Goal: Information Seeking & Learning: Compare options

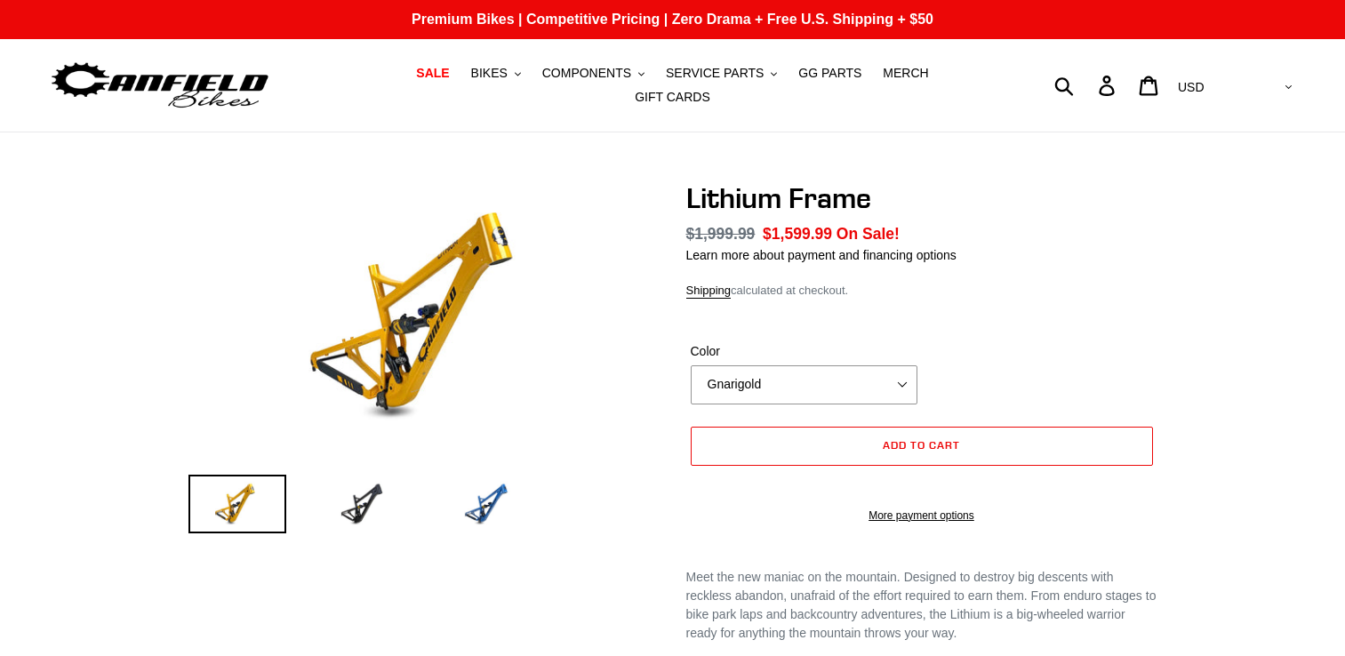
select select "highest-rating"
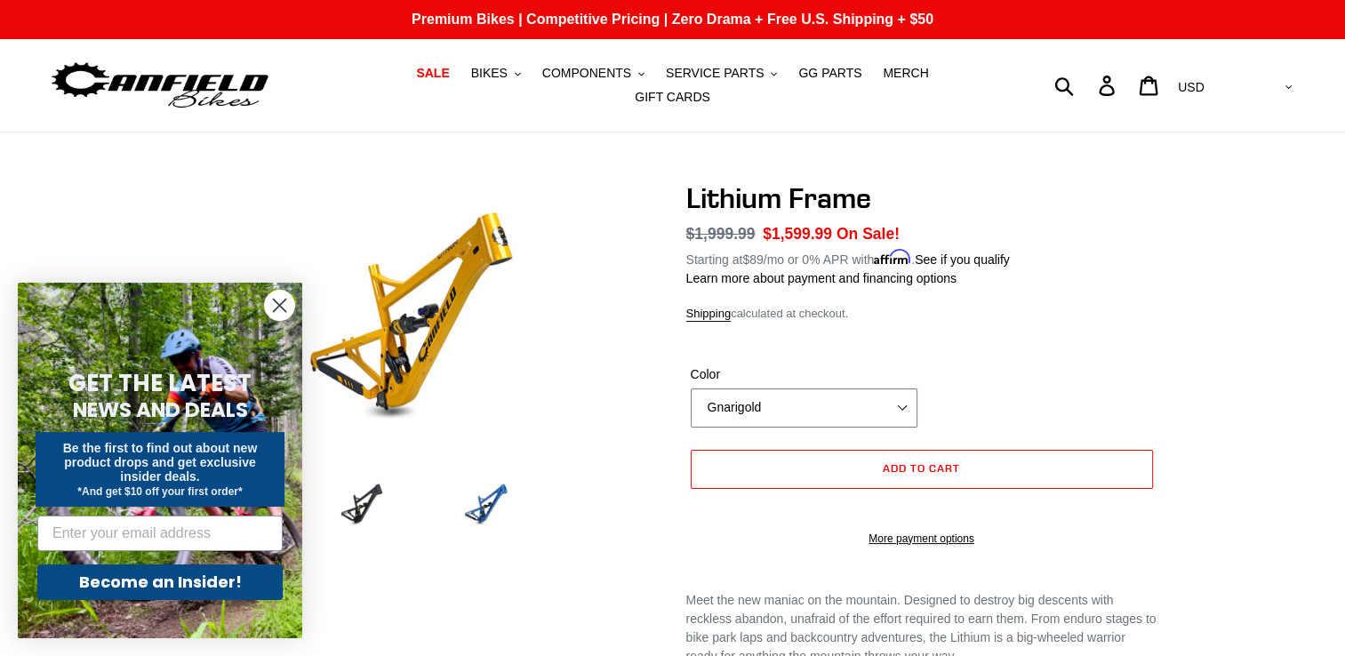
click at [800, 411] on select "Gnarigold Blue Velvet Stealth Black" at bounding box center [804, 407] width 227 height 39
click at [691, 388] on select "Gnarigold Blue Velvet Stealth Black" at bounding box center [804, 407] width 227 height 39
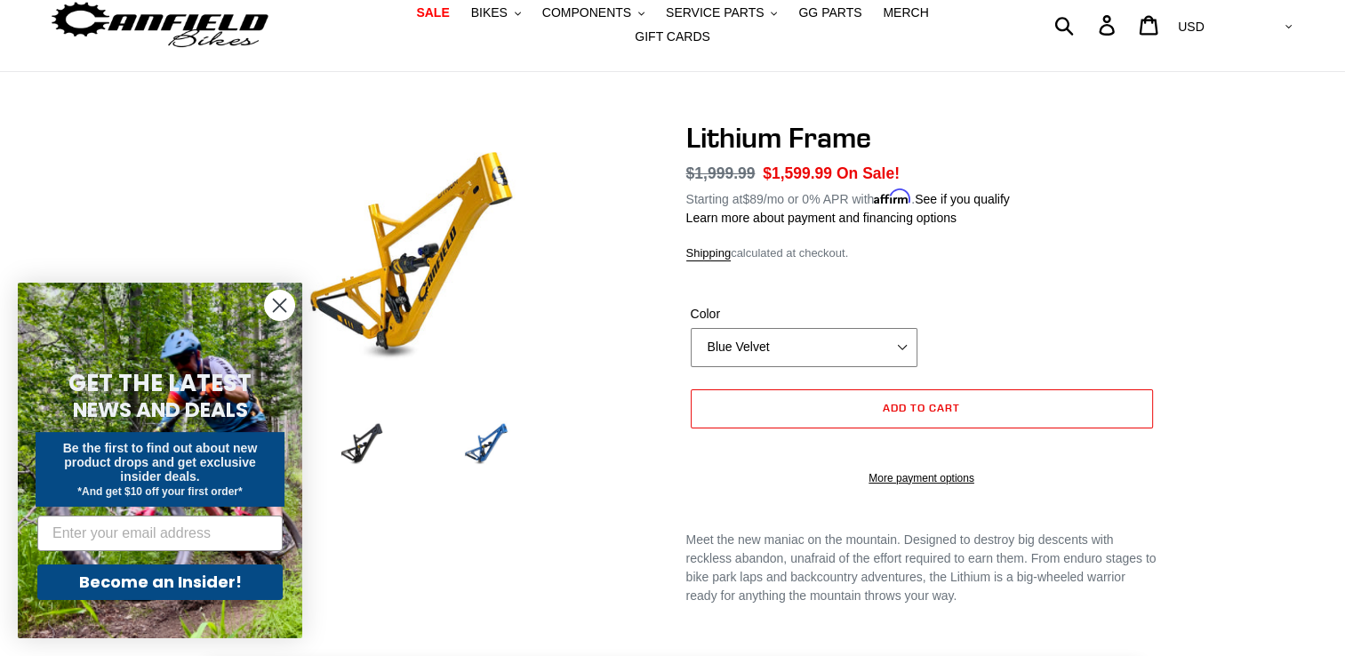
scroll to position [57, 0]
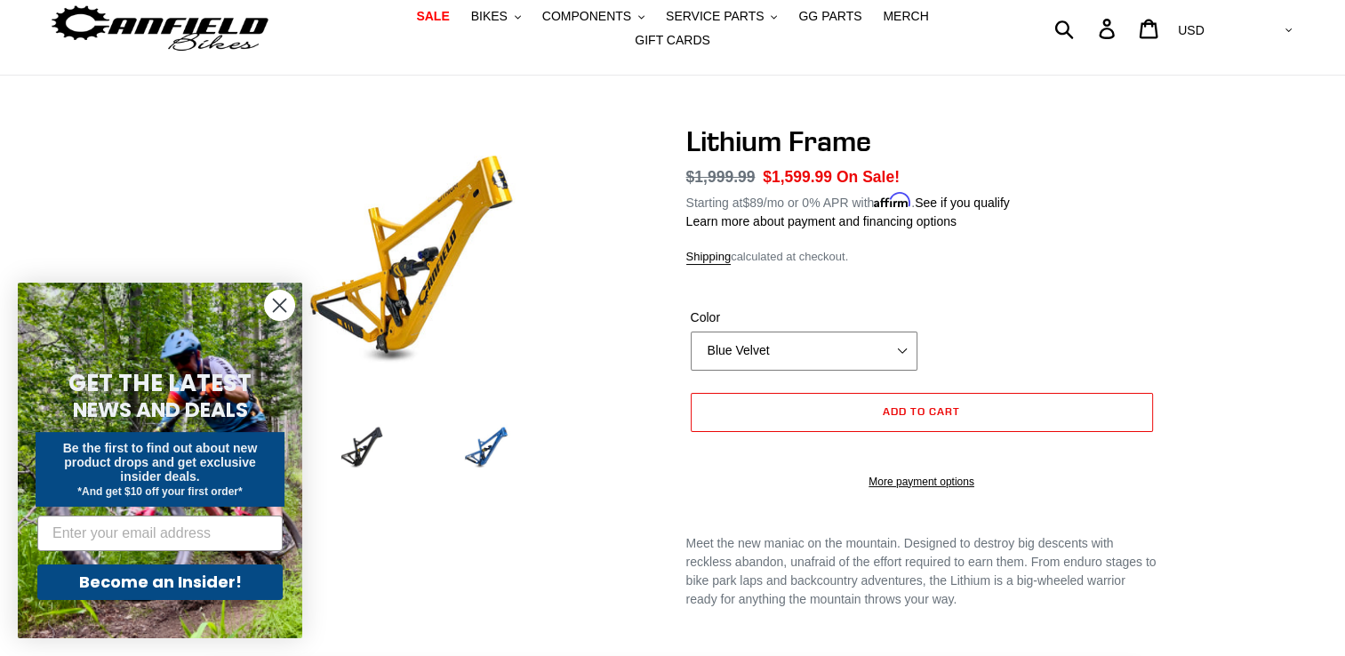
click at [742, 332] on select "Gnarigold Blue Velvet Stealth Black" at bounding box center [804, 351] width 227 height 39
select select "Stealth Black"
click at [691, 332] on select "Gnarigold Blue Velvet Stealth Black" at bounding box center [804, 351] width 227 height 39
click at [416, 24] on span "SALE" at bounding box center [432, 16] width 33 height 15
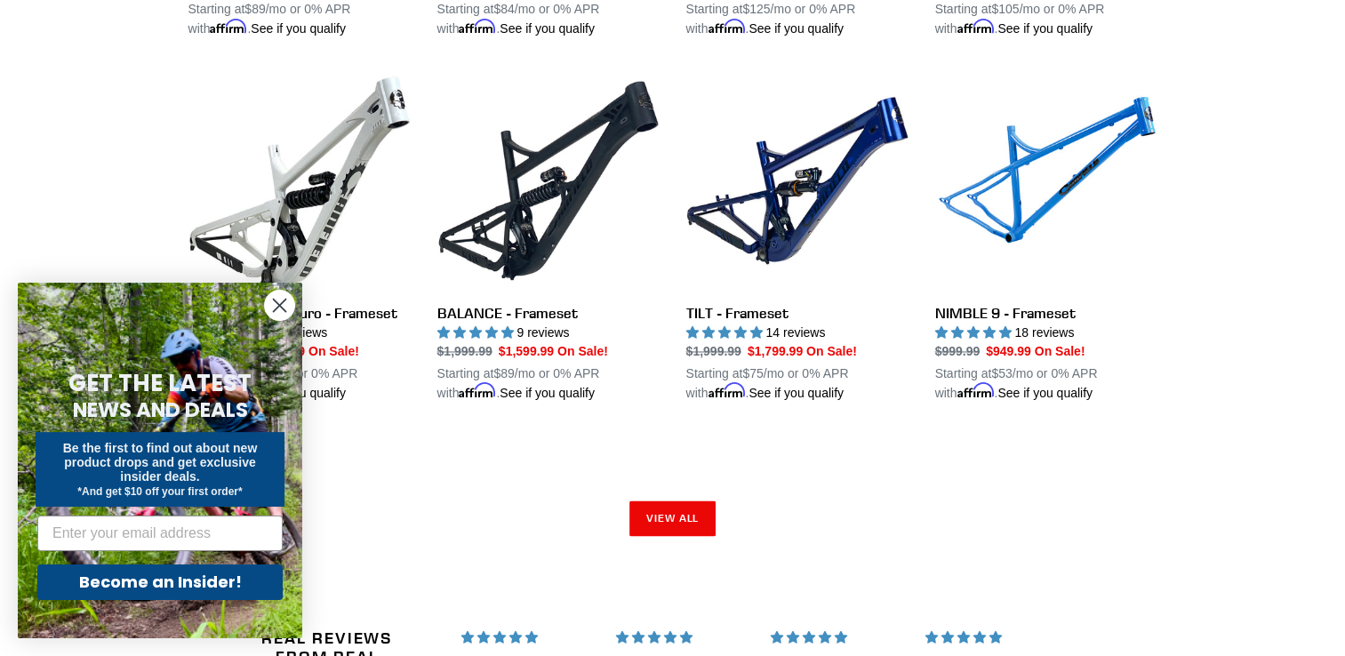
scroll to position [2744, 0]
click at [271, 295] on circle "Close dialog" at bounding box center [279, 305] width 29 height 29
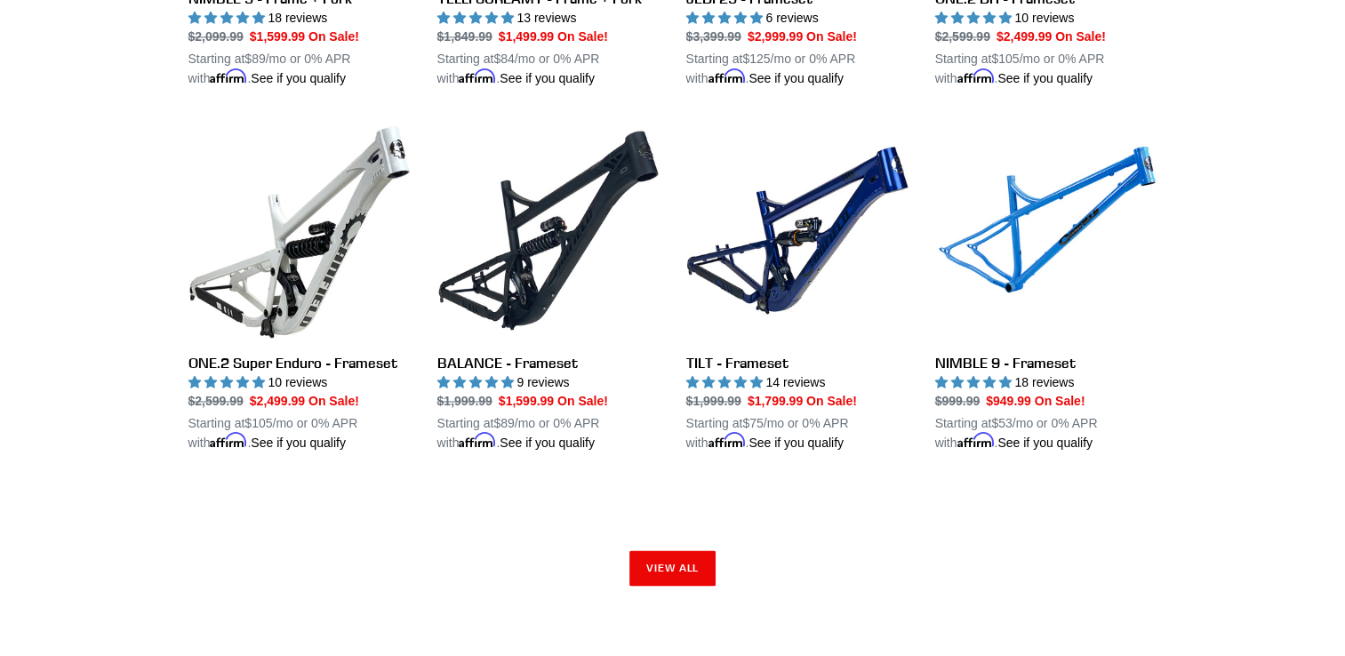
scroll to position [2694, 0]
click at [666, 553] on link "View all" at bounding box center [672, 567] width 87 height 36
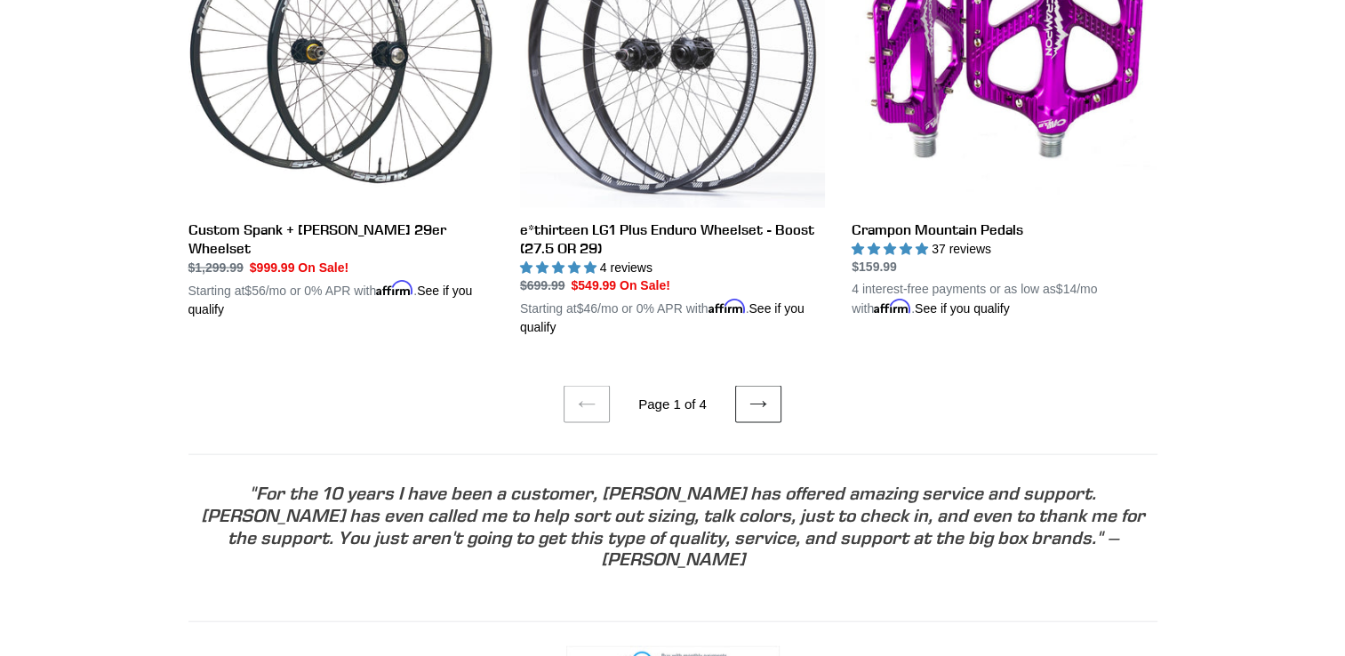
scroll to position [3767, 0]
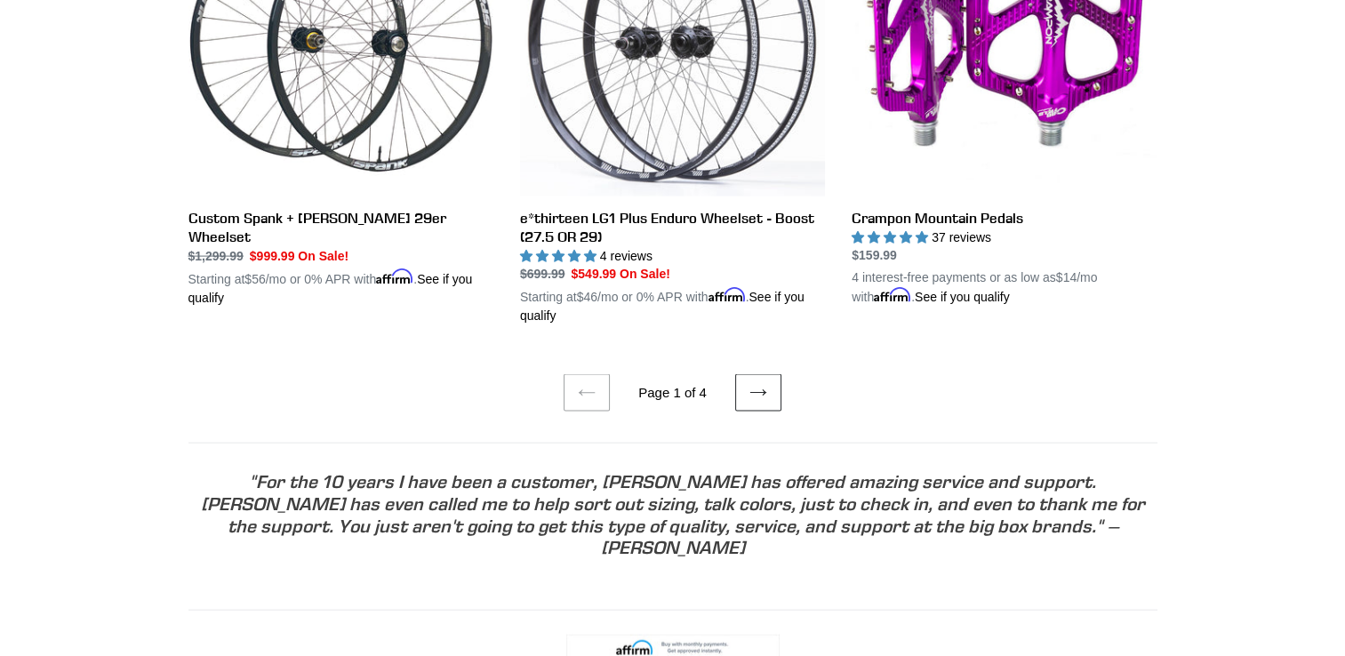
click at [744, 378] on link "Next page" at bounding box center [758, 392] width 46 height 37
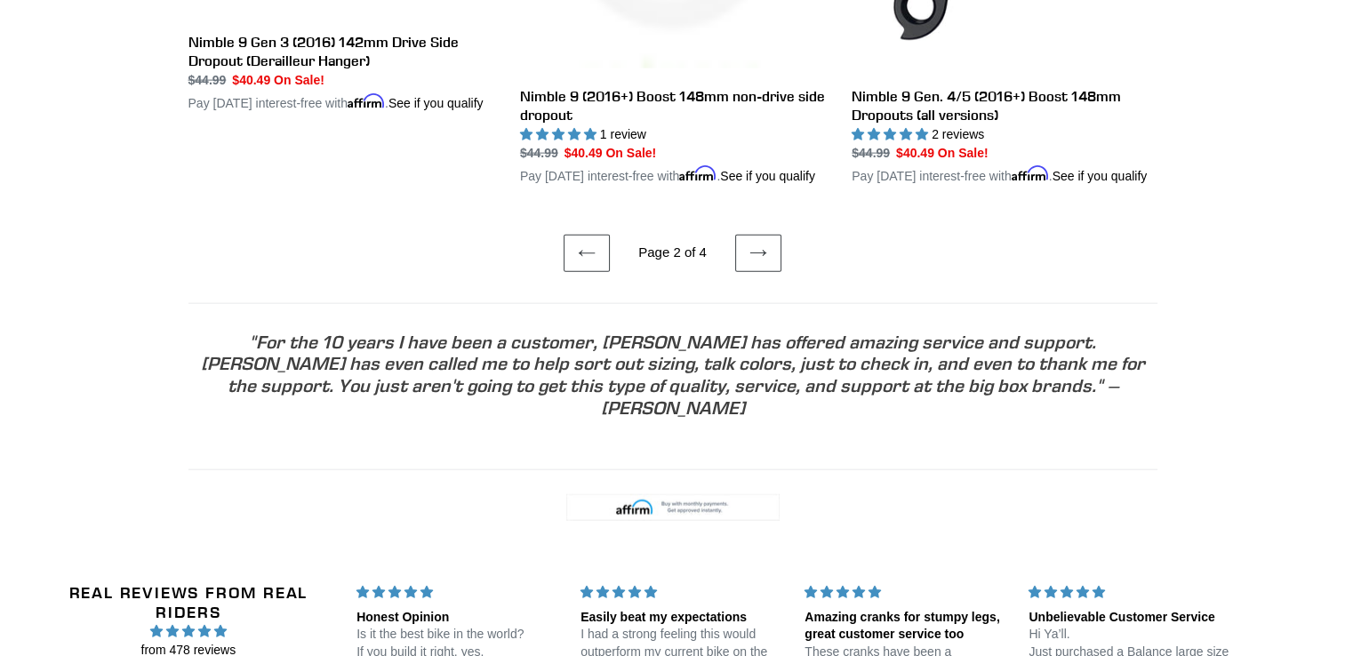
scroll to position [3967, 0]
click at [764, 256] on icon at bounding box center [758, 253] width 18 height 18
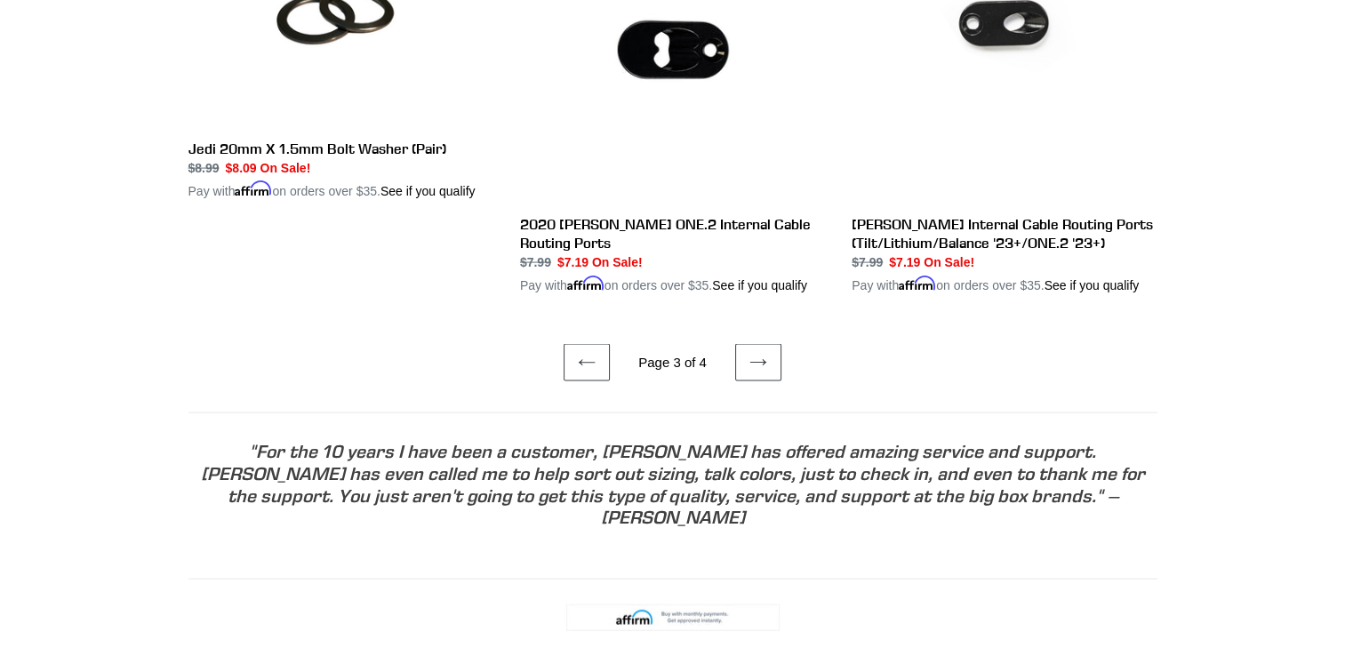
scroll to position [3744, 0]
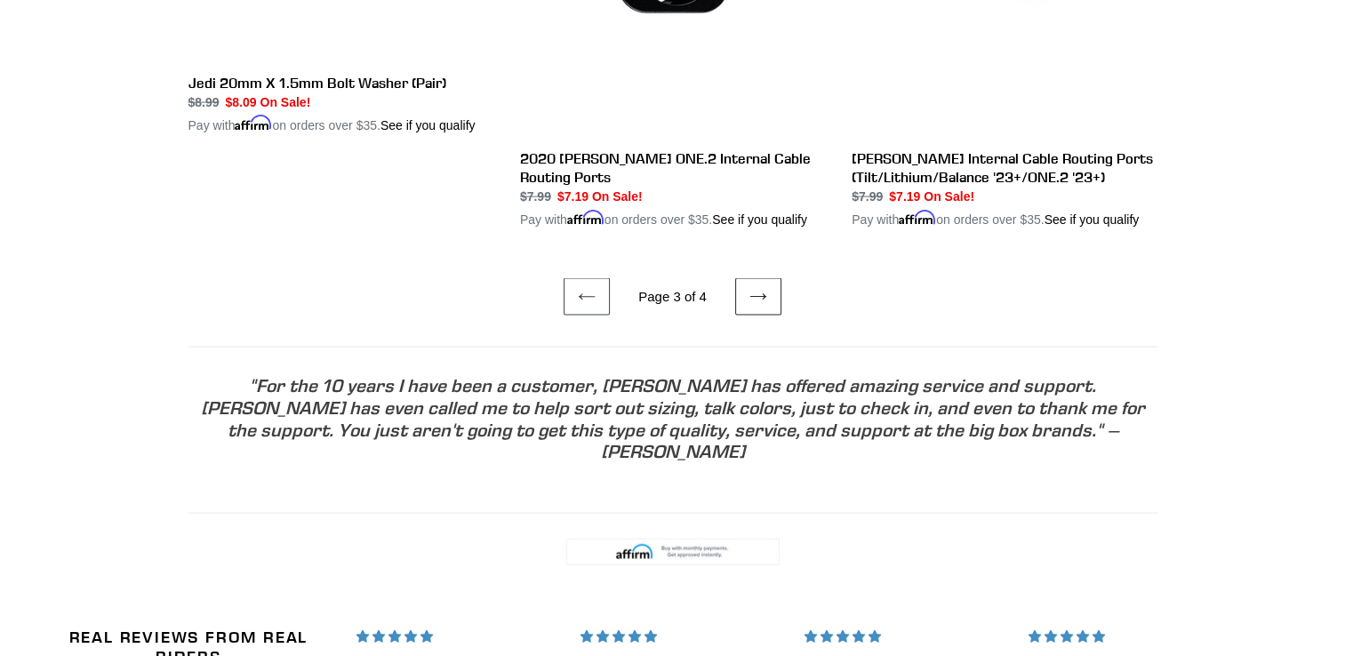
click at [760, 288] on icon at bounding box center [758, 297] width 18 height 18
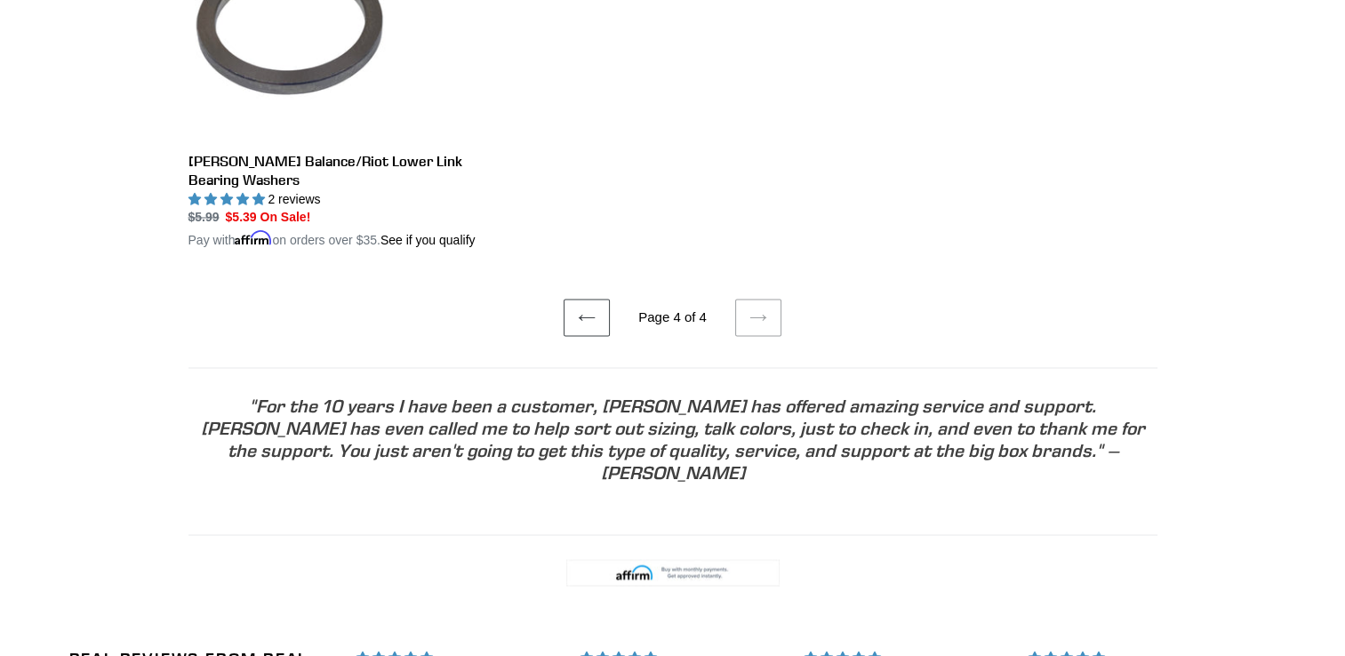
scroll to position [2855, 0]
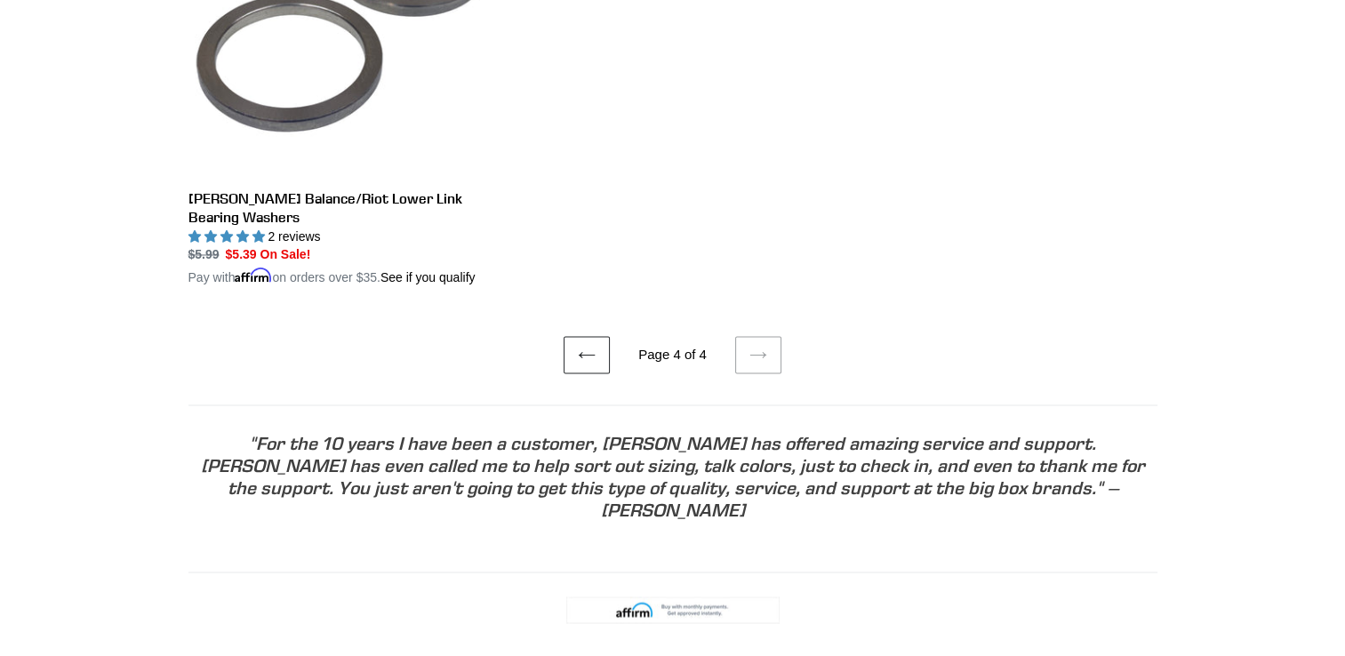
click at [583, 346] on icon at bounding box center [587, 355] width 18 height 18
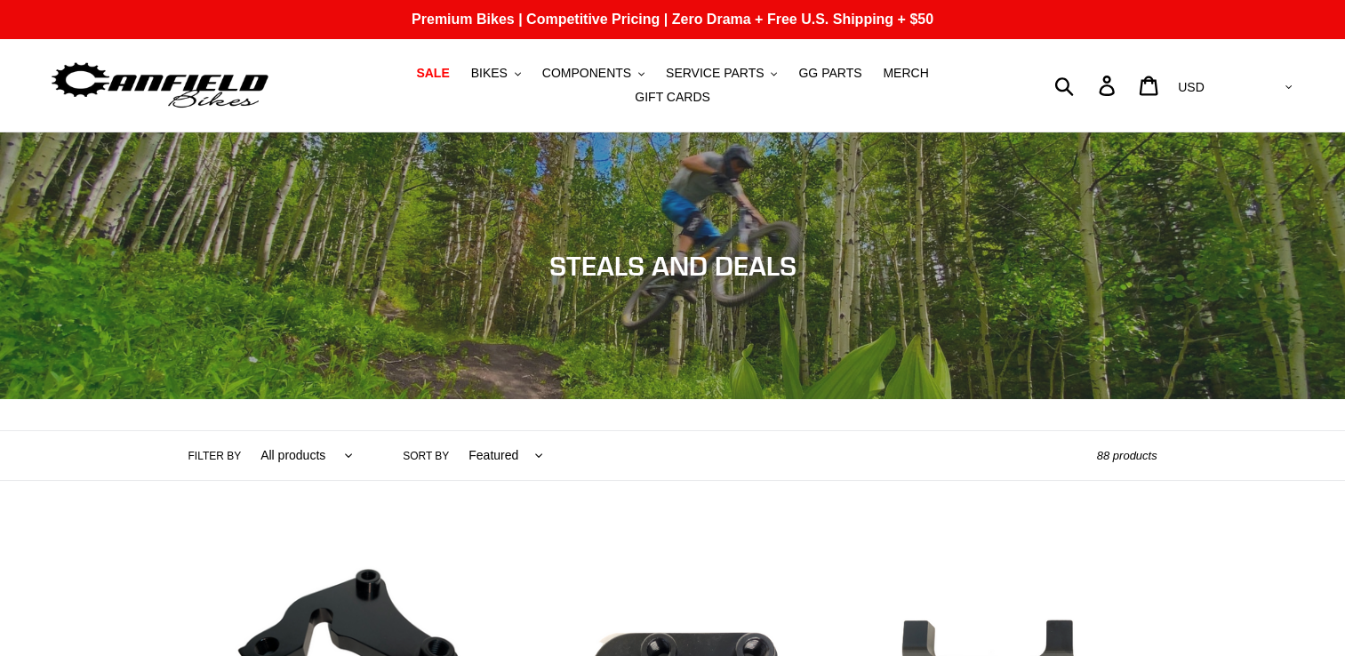
click at [292, 442] on select "All products 275 29er balance BFCM23 BFCM24 BOGO23 CBF Chain Components Cranks …" at bounding box center [302, 455] width 116 height 49
select select "/collections/mtb-sale/full-suspension"
click at [244, 431] on select "All products 275 29er balance BFCM23 BFCM24 BOGO23 CBF Chain Components Cranks …" at bounding box center [302, 455] width 116 height 49
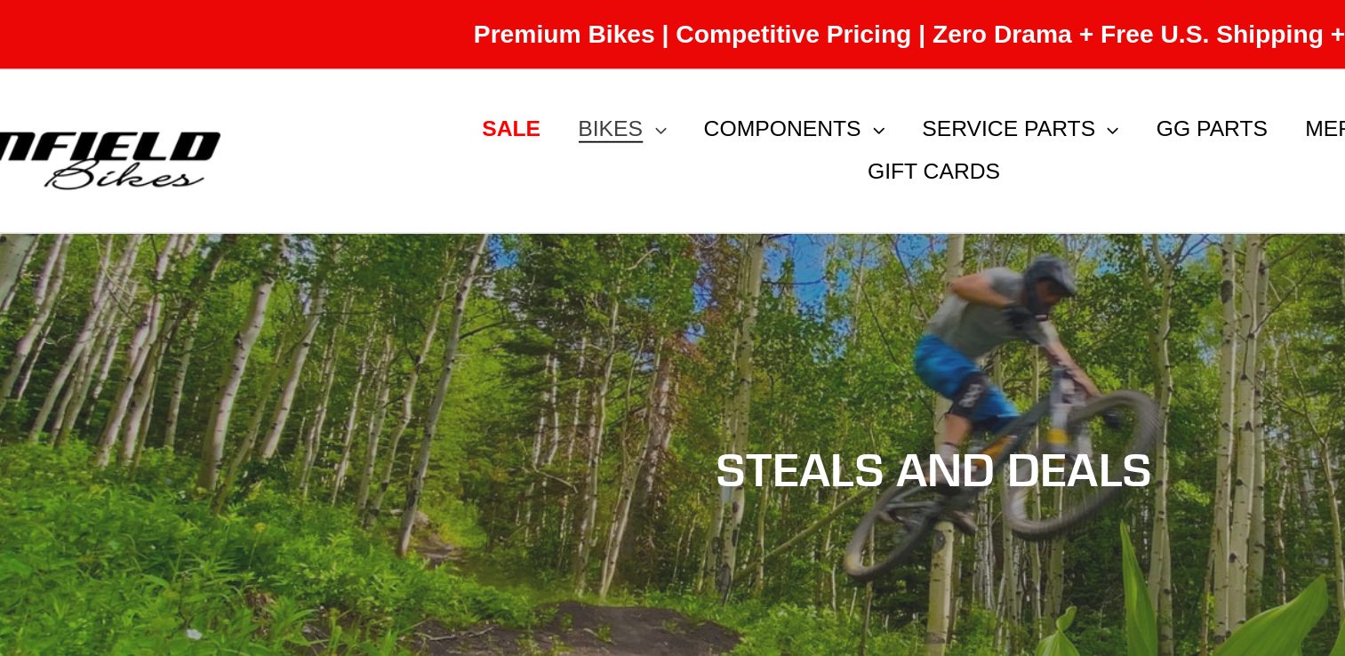
click at [471, 81] on span "BIKES" at bounding box center [489, 73] width 36 height 15
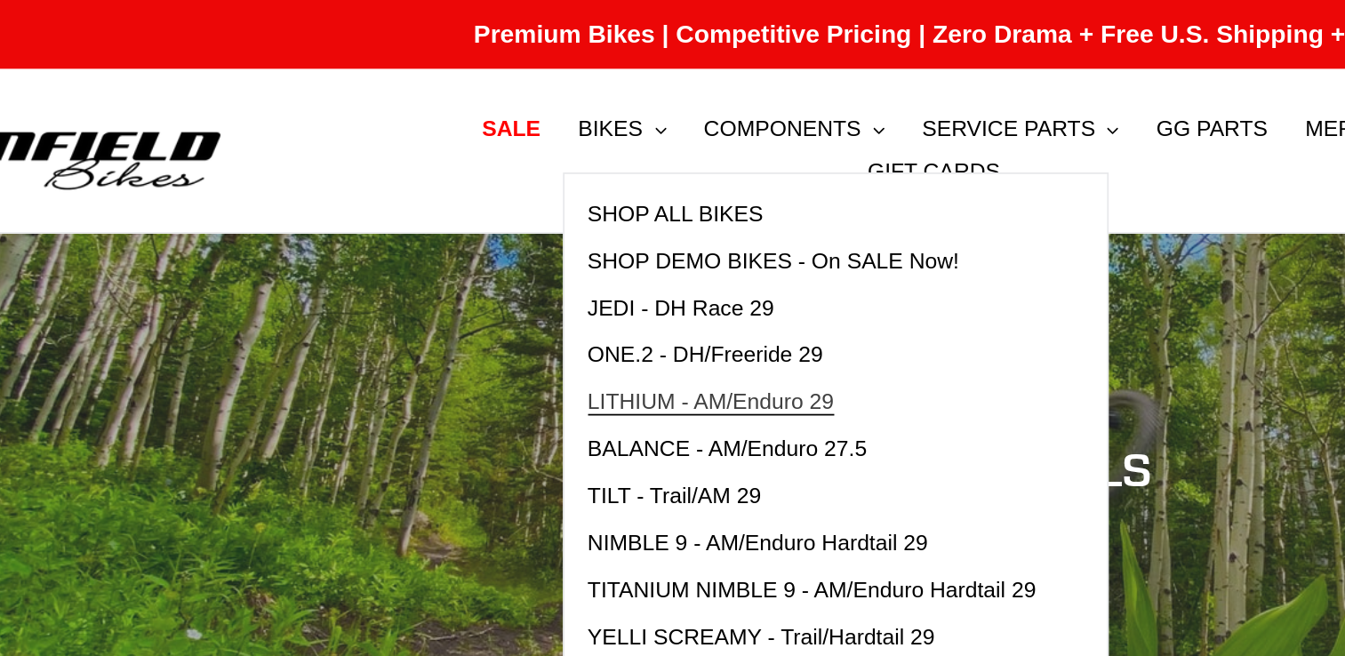
click at [480, 236] on span "LITHIUM - AM/Enduro 29" at bounding box center [546, 227] width 140 height 15
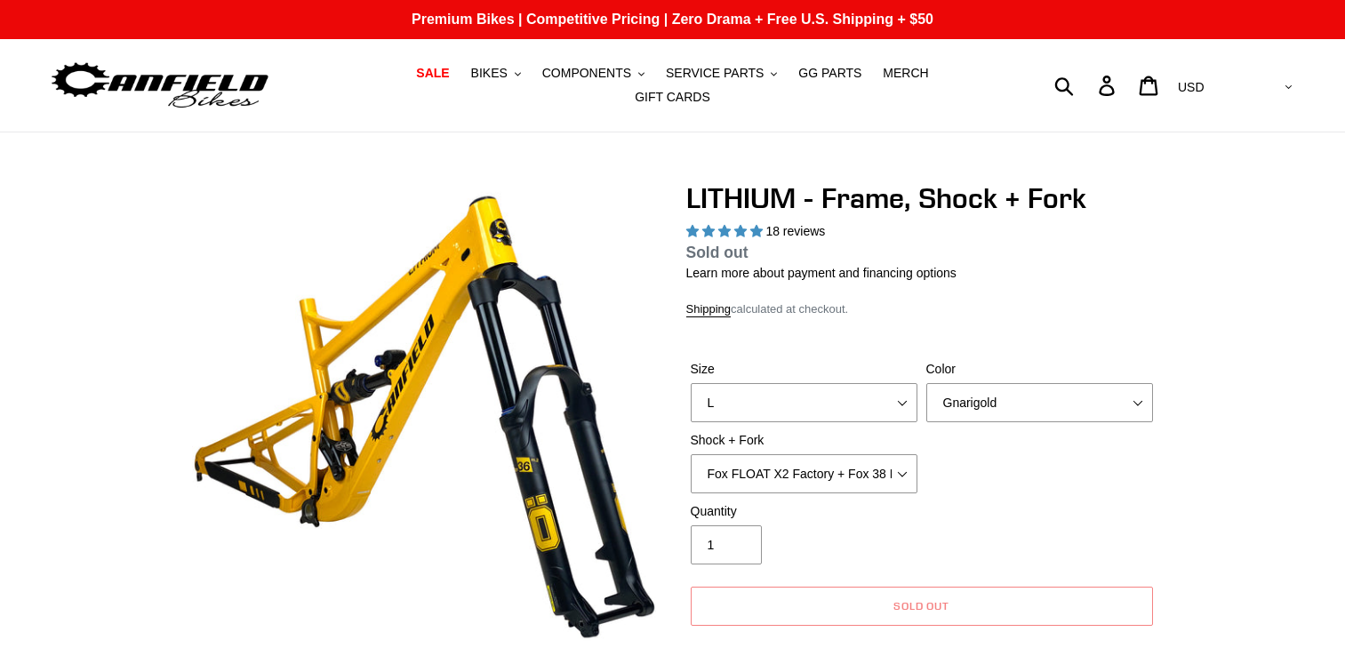
select select "highest-rating"
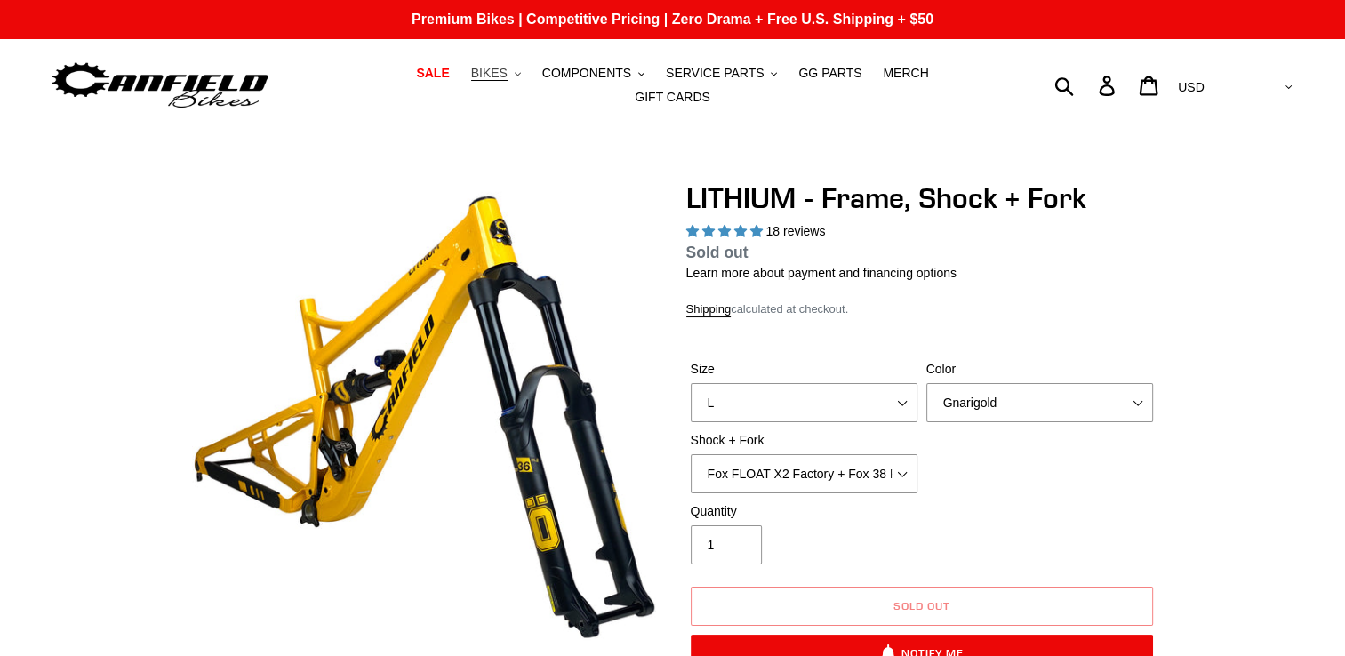
click at [471, 81] on span "BIKES" at bounding box center [489, 73] width 36 height 15
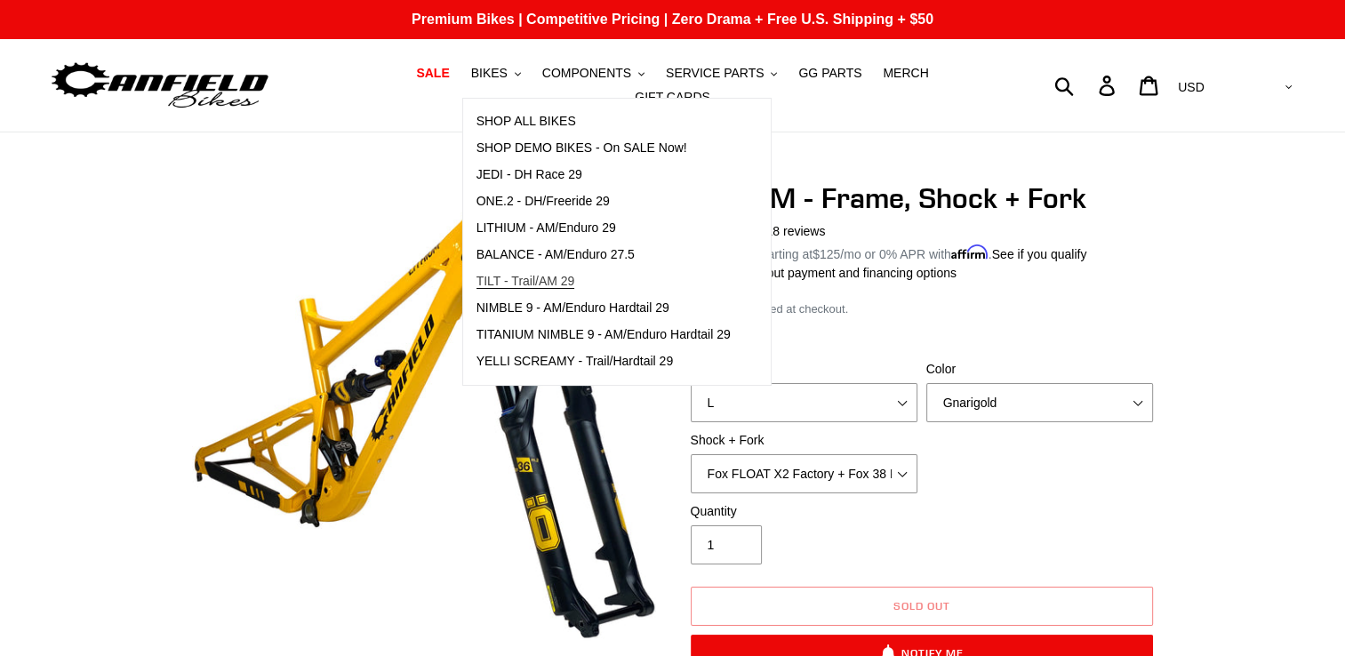
click at [476, 289] on span "TILT - Trail/AM 29" at bounding box center [525, 281] width 99 height 15
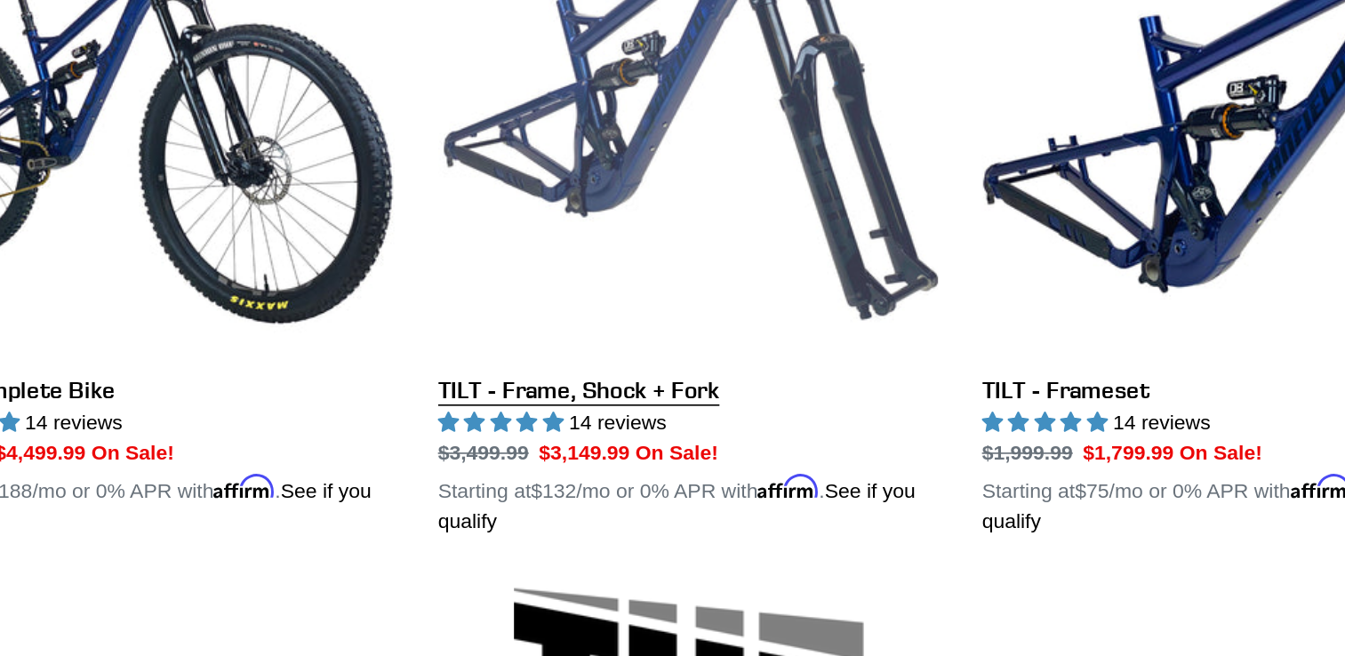
scroll to position [419, 0]
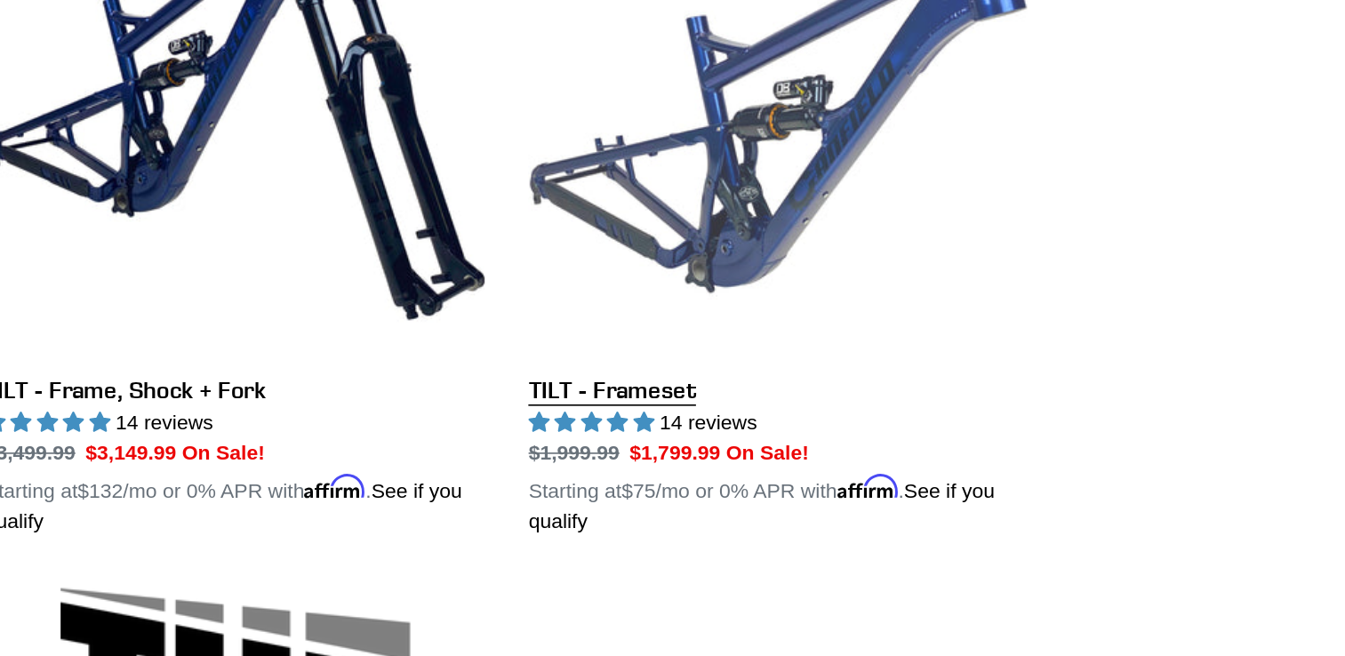
click at [971, 329] on link "TILT - Frameset" at bounding box center [1003, 318] width 305 height 416
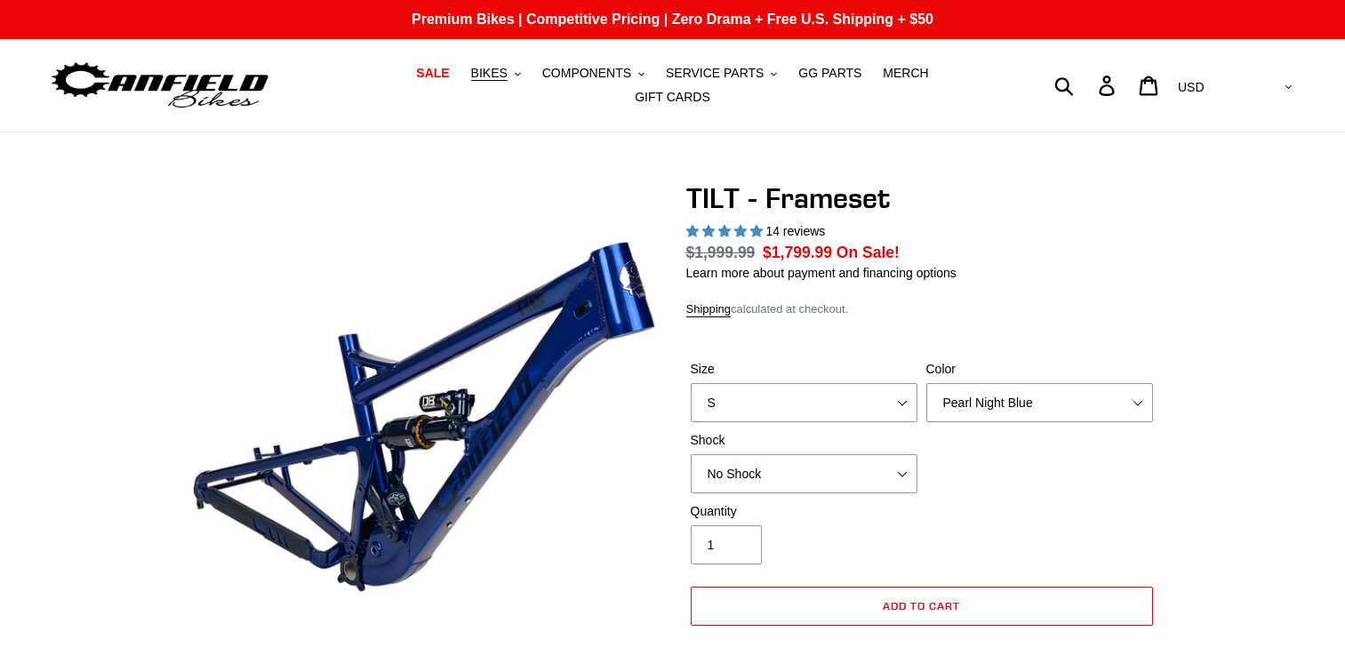
select select "highest-rating"
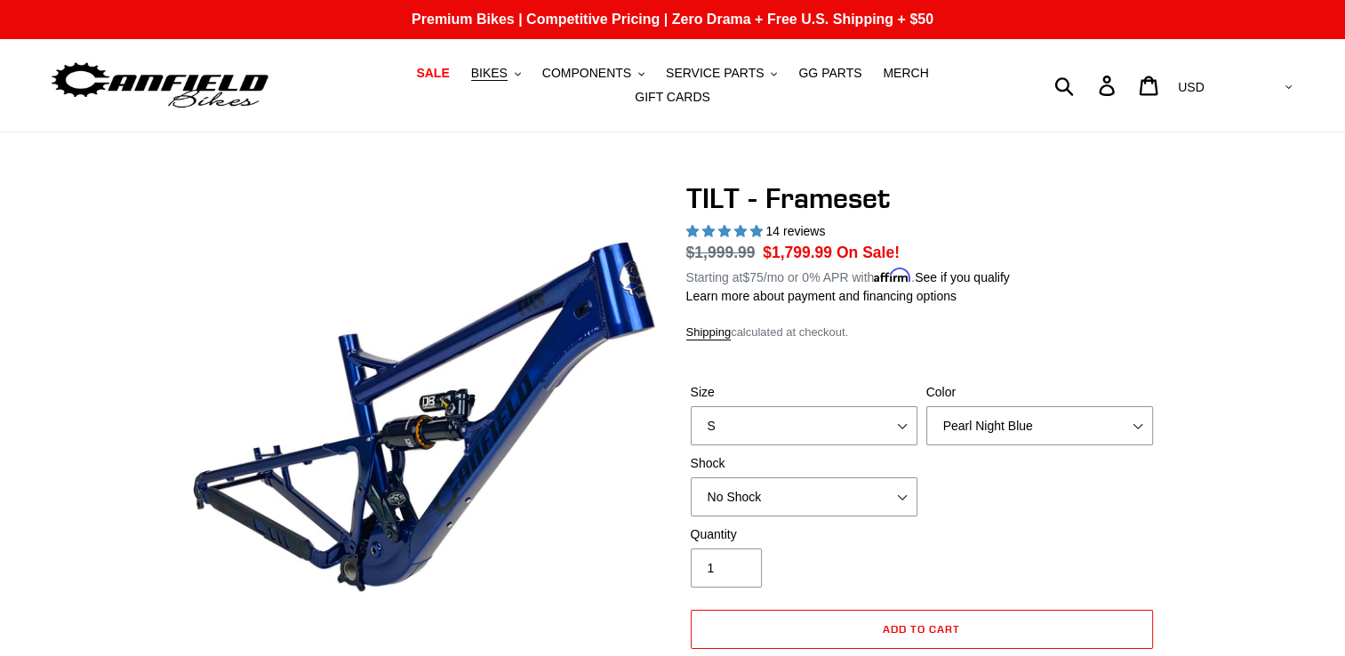
scroll to position [167, 0]
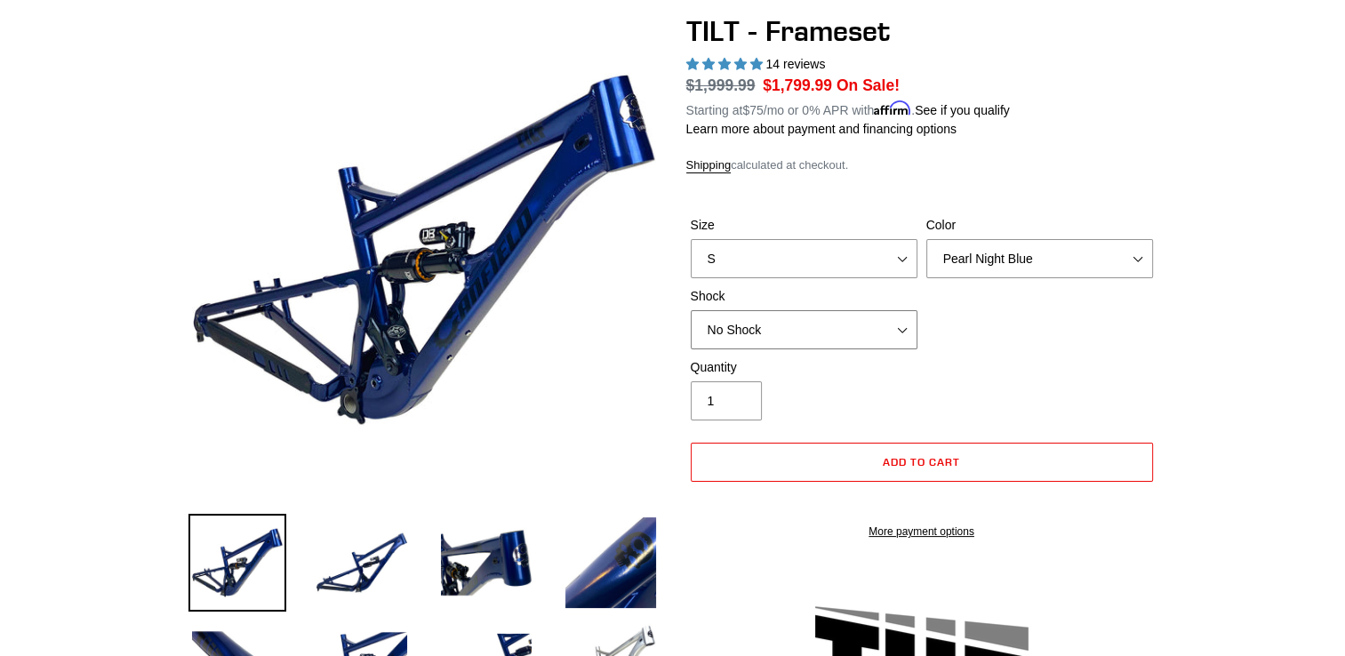
click at [764, 322] on select "No Shock Cane Creek DB Kitsuma Air RockShox Deluxe Ultimate Fox FLOAT X EXT Sto…" at bounding box center [804, 329] width 227 height 39
select select "Fox FLOAT X"
click at [691, 310] on select "No Shock Cane Creek DB Kitsuma Air RockShox Deluxe Ultimate Fox FLOAT X EXT Sto…" at bounding box center [804, 329] width 227 height 39
click at [755, 249] on select "S M L XL" at bounding box center [804, 258] width 227 height 39
select select "L"
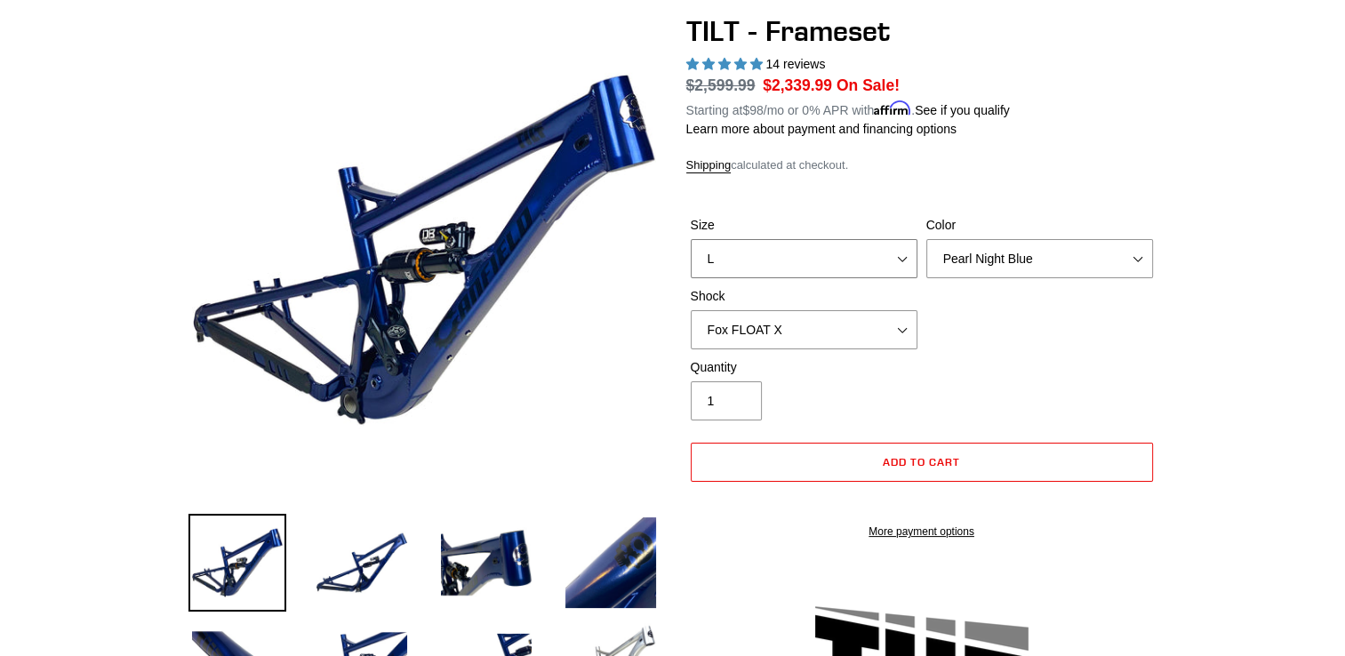
click at [691, 239] on select "S M L XL" at bounding box center [804, 258] width 227 height 39
click at [778, 322] on select "No Shock Cane Creek DB Kitsuma Air RockShox Deluxe Ultimate Fox FLOAT X EXT Sto…" at bounding box center [804, 329] width 227 height 39
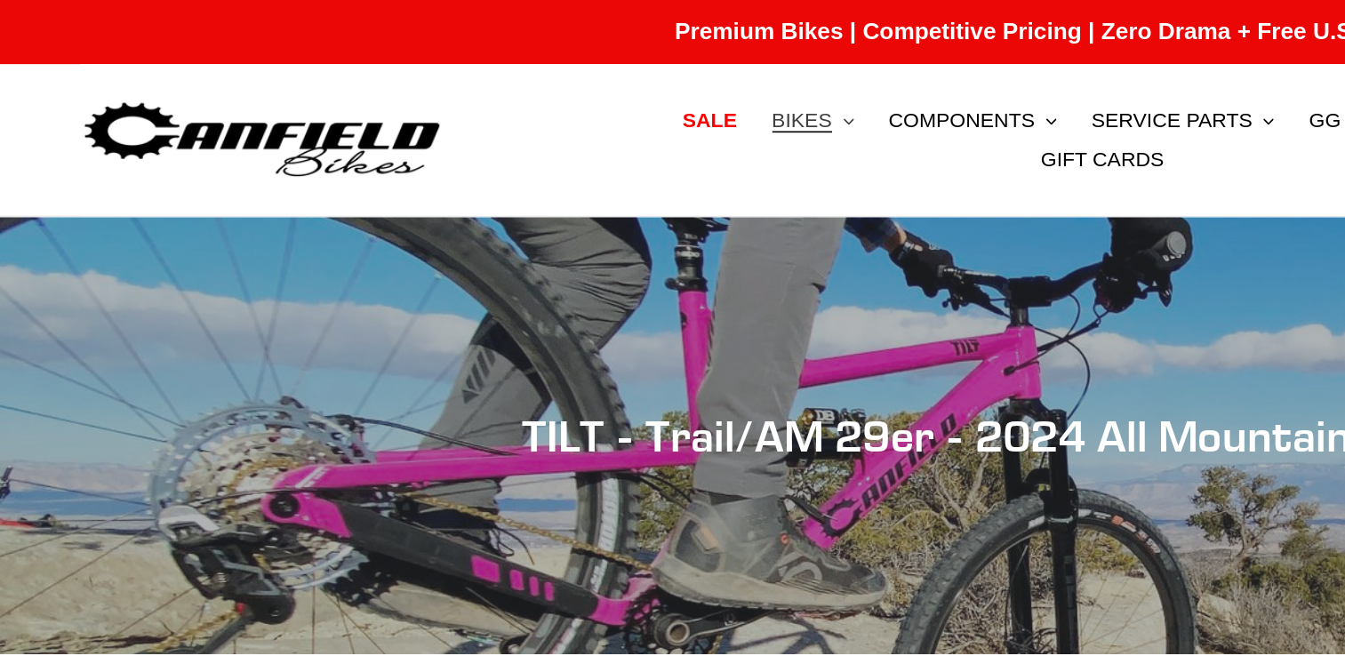
click at [471, 77] on span "BIKES" at bounding box center [489, 73] width 36 height 15
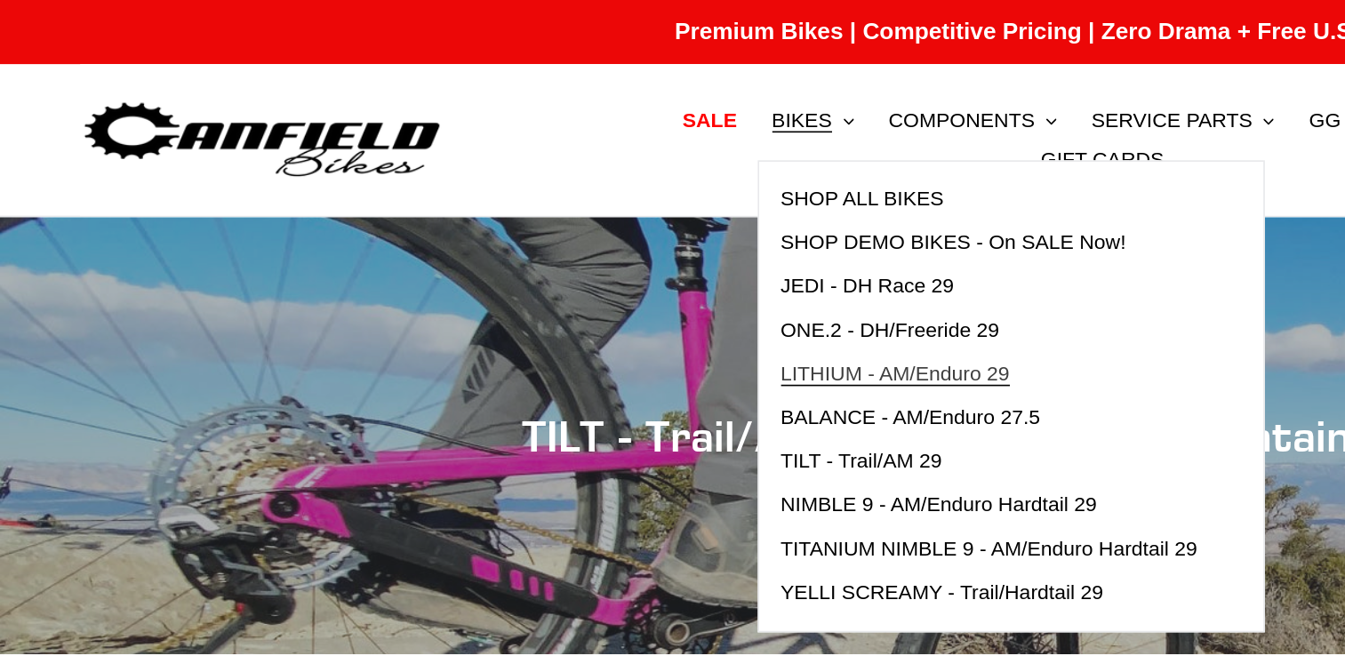
click at [493, 236] on span "LITHIUM - AM/Enduro 29" at bounding box center [546, 227] width 140 height 15
